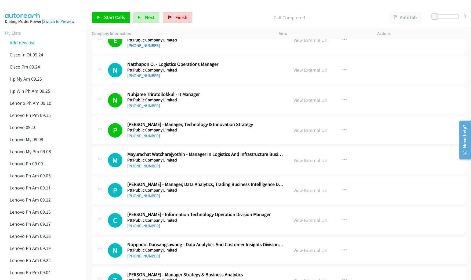
scroll to position [1217, 0]
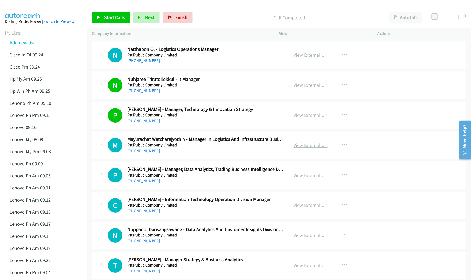
click at [304, 148] on link "View External Url" at bounding box center [310, 145] width 34 height 6
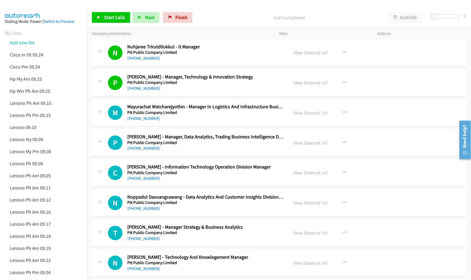
scroll to position [1253, 0]
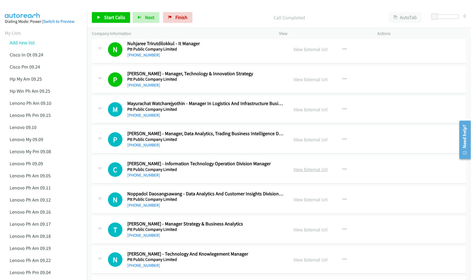
click at [311, 172] on link "View External Url" at bounding box center [310, 169] width 34 height 6
click at [300, 202] on link "View External Url" at bounding box center [310, 199] width 34 height 6
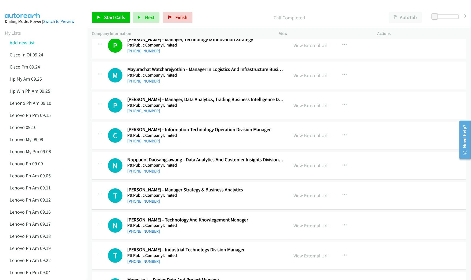
scroll to position [1289, 0]
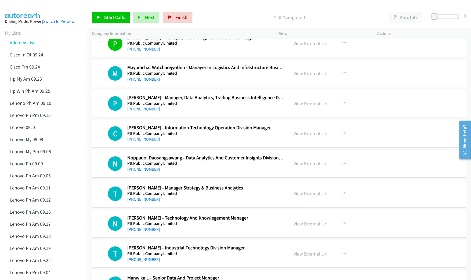
click at [297, 196] on link "View External Url" at bounding box center [310, 193] width 34 height 6
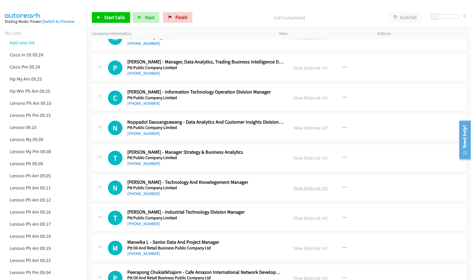
click at [307, 191] on link "View External Url" at bounding box center [310, 188] width 34 height 6
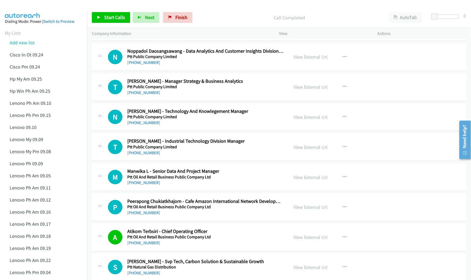
scroll to position [1396, 0]
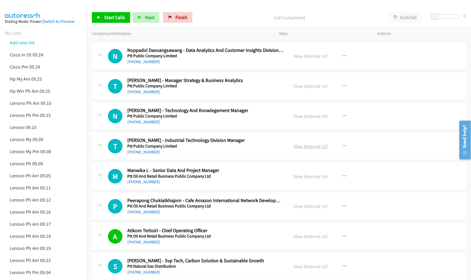
click at [299, 149] on link "View External Url" at bounding box center [310, 146] width 34 height 6
click at [301, 179] on link "View External Url" at bounding box center [310, 176] width 34 height 6
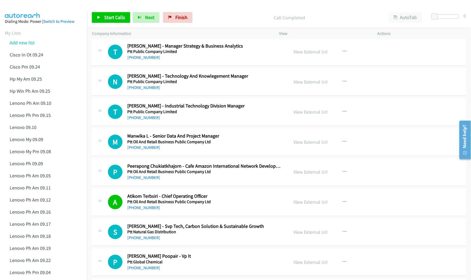
scroll to position [1432, 0]
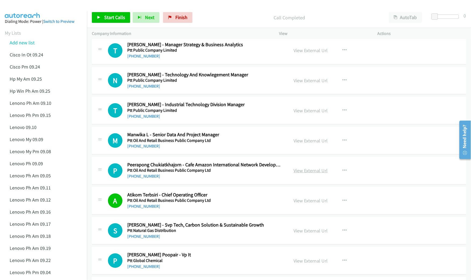
click at [308, 172] on link "View External Url" at bounding box center [310, 170] width 34 height 6
click at [312, 203] on link "View External Url" at bounding box center [310, 200] width 34 height 6
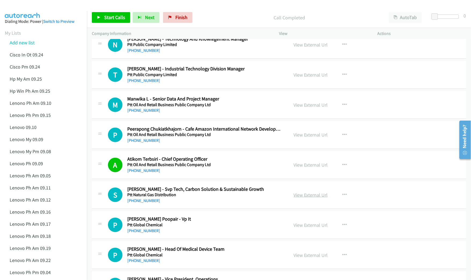
click at [303, 198] on link "View External Url" at bounding box center [310, 195] width 34 height 6
click at [304, 228] on link "View External Url" at bounding box center [310, 225] width 34 height 6
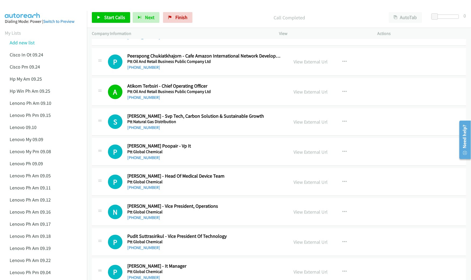
scroll to position [1575, 0]
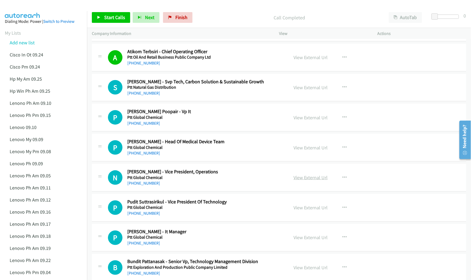
click at [303, 180] on link "View External Url" at bounding box center [310, 177] width 34 height 6
click at [302, 210] on link "View External Url" at bounding box center [310, 207] width 34 height 6
click at [306, 241] on link "View External Url" at bounding box center [310, 237] width 34 height 6
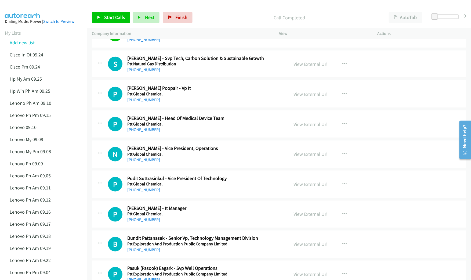
scroll to position [1611, 0]
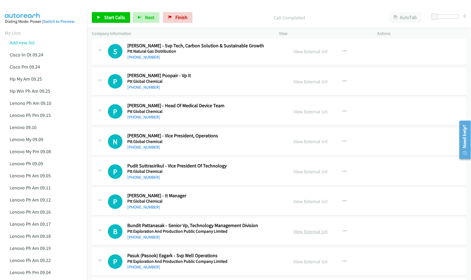
click at [300, 235] on link "View External Url" at bounding box center [310, 231] width 34 height 6
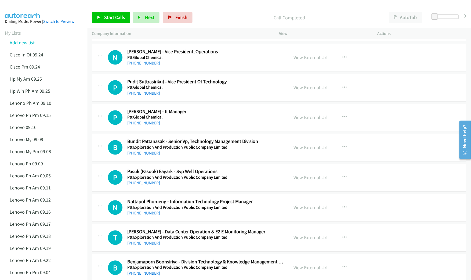
scroll to position [1718, 0]
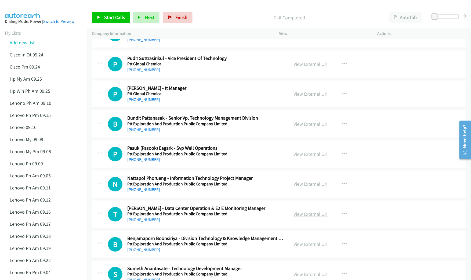
click at [299, 217] on link "View External Url" at bounding box center [310, 214] width 34 height 6
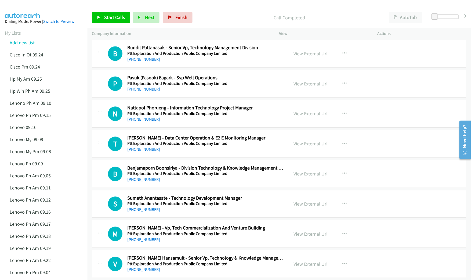
scroll to position [1790, 0]
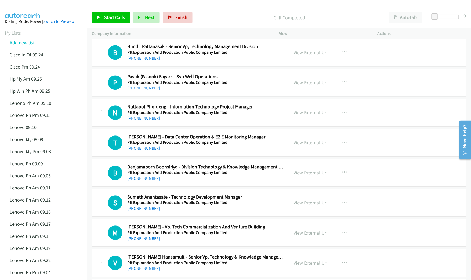
click at [305, 206] on link "View External Url" at bounding box center [310, 203] width 34 height 6
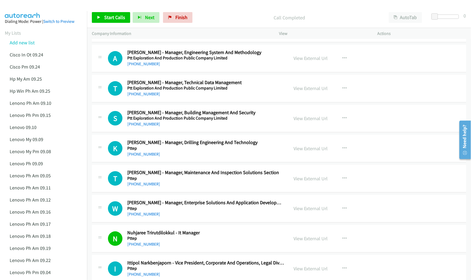
scroll to position [2040, 0]
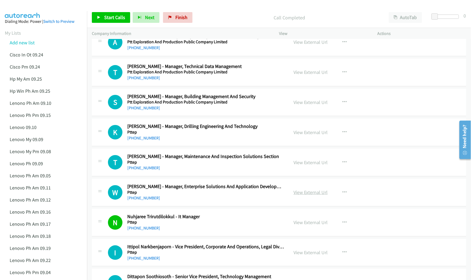
click at [294, 195] on link "View External Url" at bounding box center [310, 192] width 34 height 6
click at [304, 225] on link "View External Url" at bounding box center [310, 222] width 34 height 6
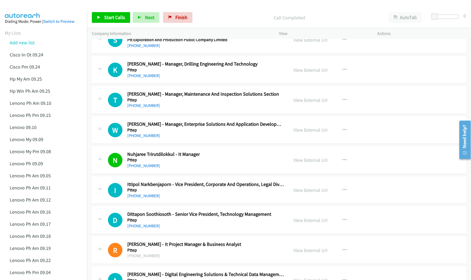
scroll to position [2148, 0]
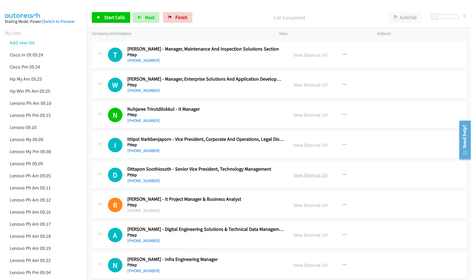
click at [302, 178] on link "View External Url" at bounding box center [310, 175] width 34 height 6
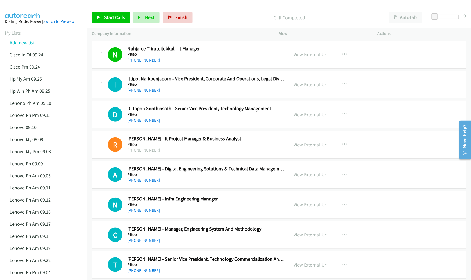
scroll to position [2219, 0]
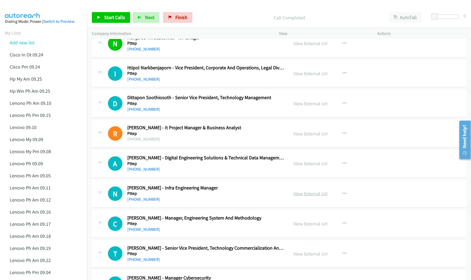
click at [306, 197] on link "View External Url" at bounding box center [310, 193] width 34 height 6
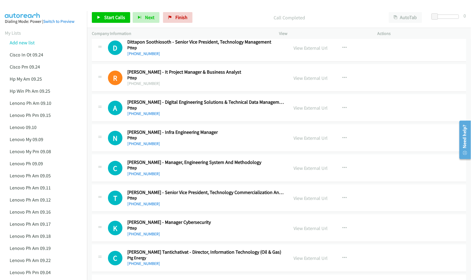
scroll to position [2291, 0]
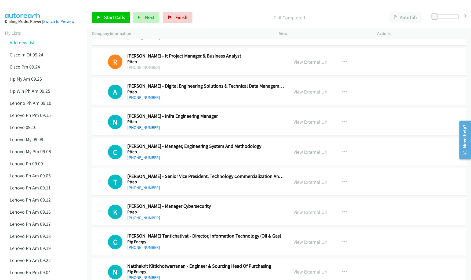
click at [300, 185] on link "View External Url" at bounding box center [310, 182] width 34 height 6
click at [300, 215] on link "View External Url" at bounding box center [310, 212] width 34 height 6
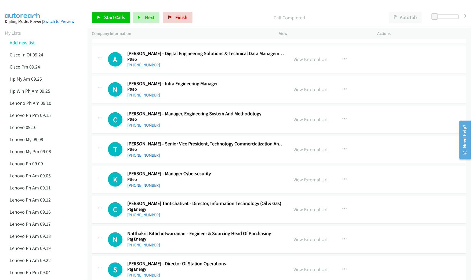
scroll to position [2326, 0]
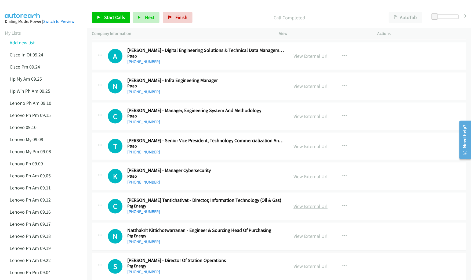
click at [295, 209] on link "View External Url" at bounding box center [310, 206] width 34 height 6
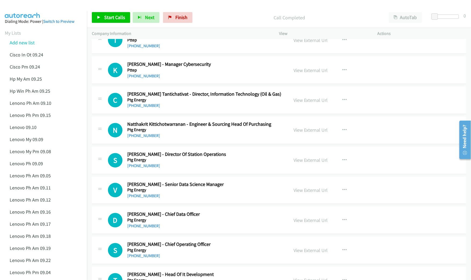
scroll to position [2434, 0]
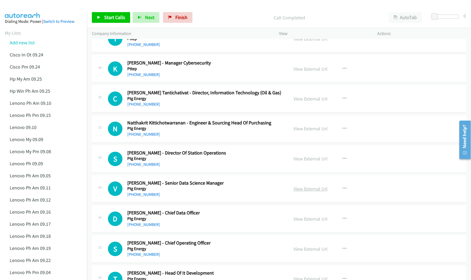
click at [314, 192] on link "View External Url" at bounding box center [310, 189] width 34 height 6
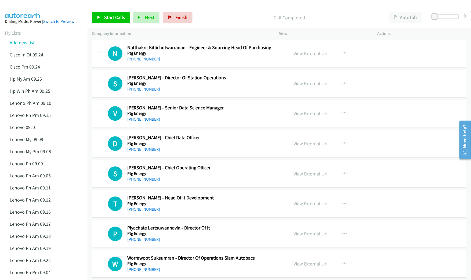
scroll to position [2541, 0]
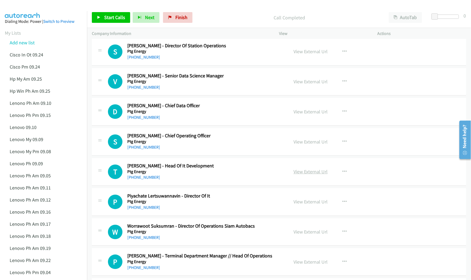
click at [303, 174] on link "View External Url" at bounding box center [310, 171] width 34 height 6
click at [302, 205] on link "View External Url" at bounding box center [310, 201] width 34 height 6
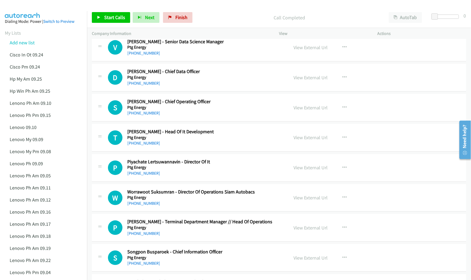
scroll to position [2577, 0]
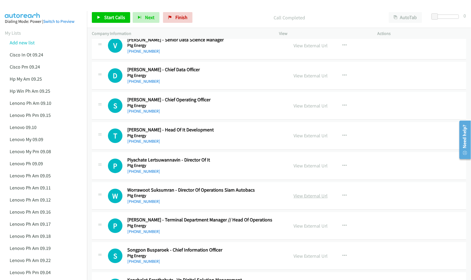
click at [294, 199] on link "View External Url" at bounding box center [310, 195] width 34 height 6
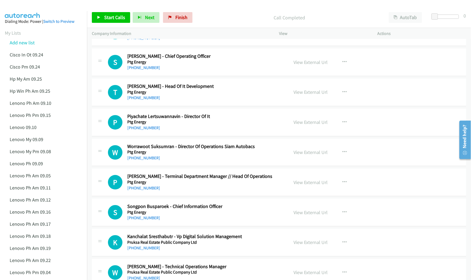
scroll to position [2649, 0]
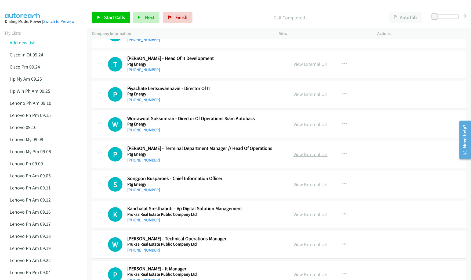
click at [305, 157] on link "View External Url" at bounding box center [310, 154] width 34 height 6
click at [304, 187] on link "View External Url" at bounding box center [310, 184] width 34 height 6
click at [302, 217] on link "View External Url" at bounding box center [310, 214] width 34 height 6
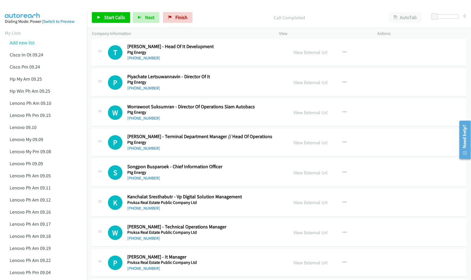
scroll to position [2720, 0]
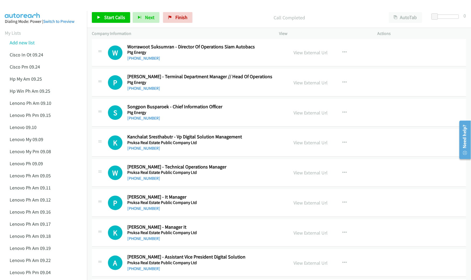
drag, startPoint x: 303, startPoint y: 181, endPoint x: 471, endPoint y: 221, distance: 172.0
click at [303, 206] on link "View External Url" at bounding box center [310, 202] width 34 height 6
